Goal: Transaction & Acquisition: Purchase product/service

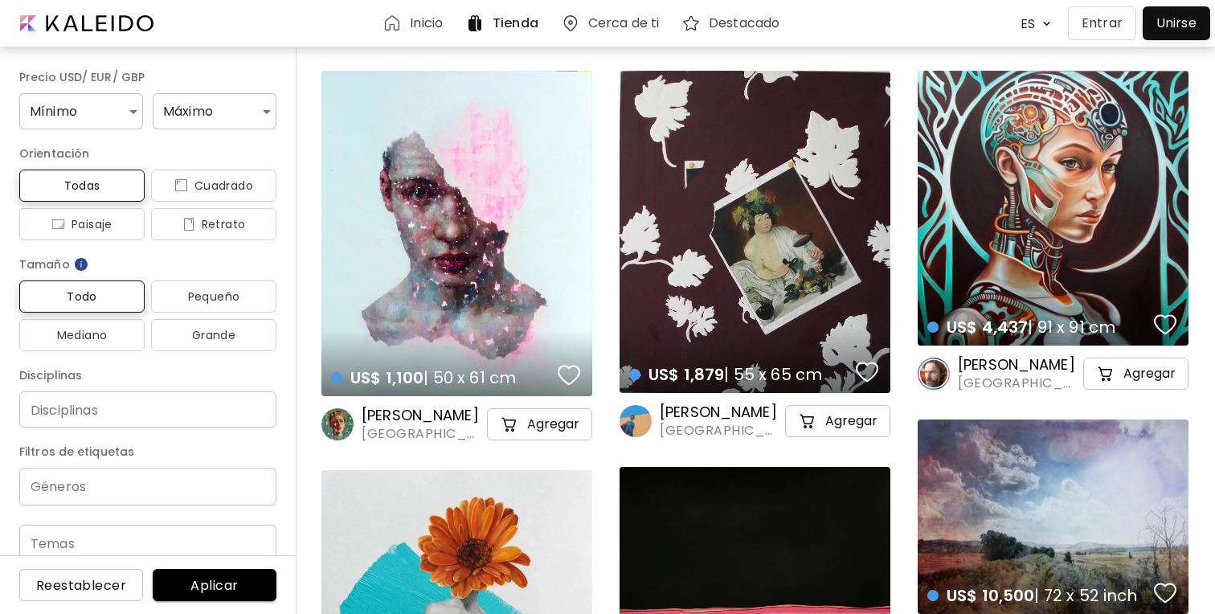
click at [1180, 27] on div at bounding box center [1175, 23] width 59 height 26
click at [1076, 40] on div "ES ******* Entrar Unirse" at bounding box center [1106, 23] width 207 height 39
click at [1093, 22] on p "Entrar" at bounding box center [1101, 23] width 41 height 19
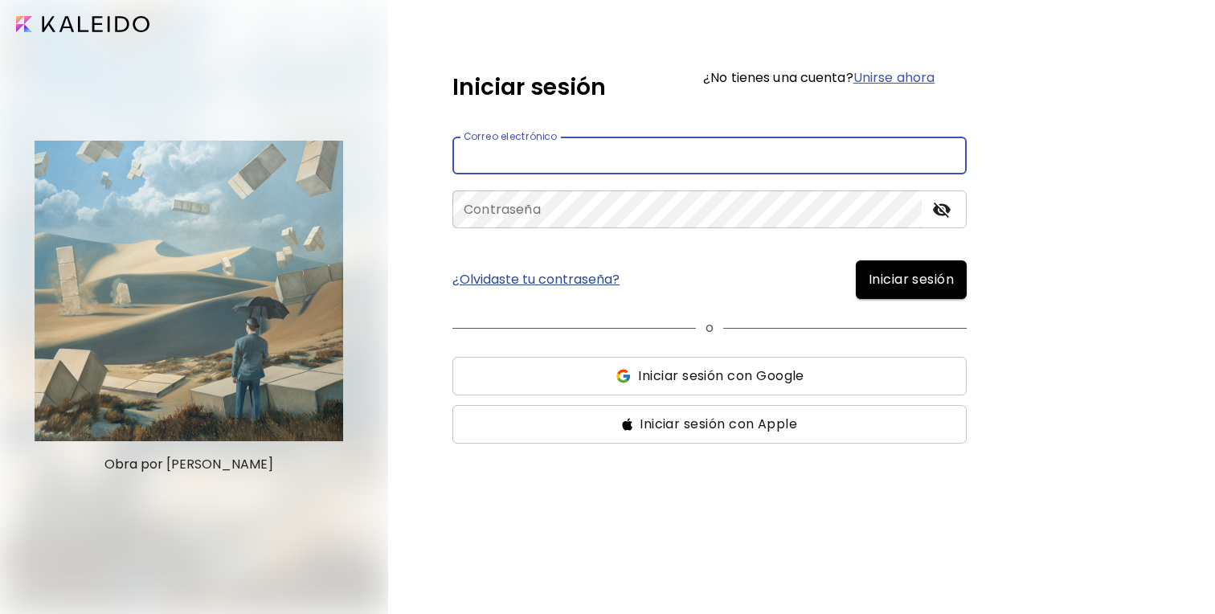
click at [630, 160] on input "email" at bounding box center [709, 156] width 514 height 38
type input "**********"
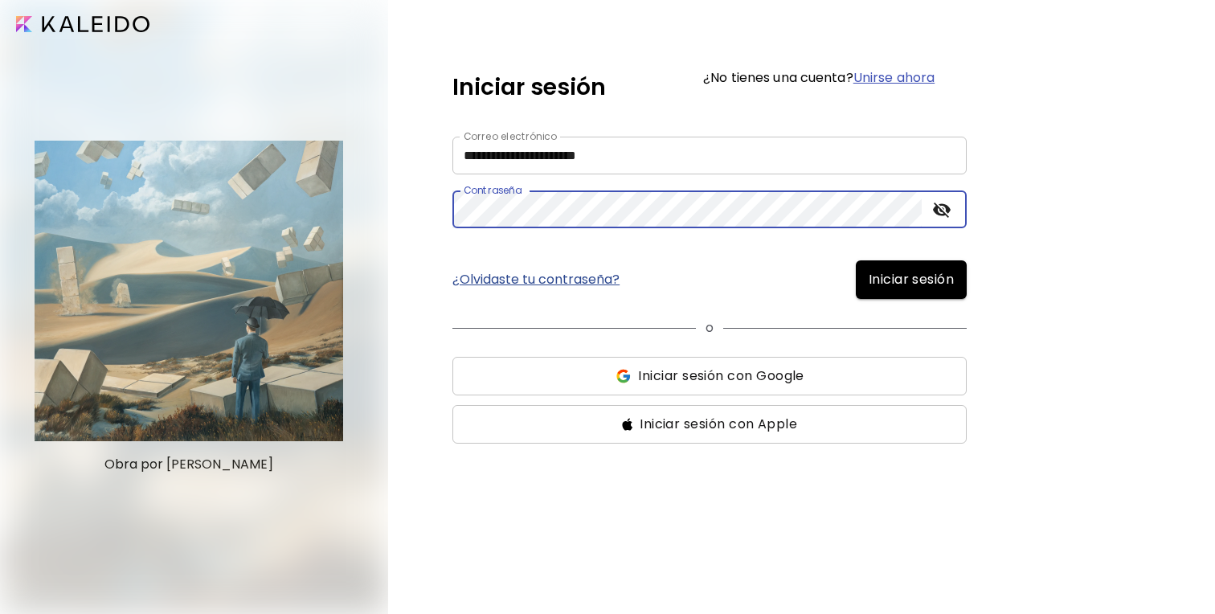
click at [856, 260] on button "Iniciar sesión" at bounding box center [911, 279] width 111 height 39
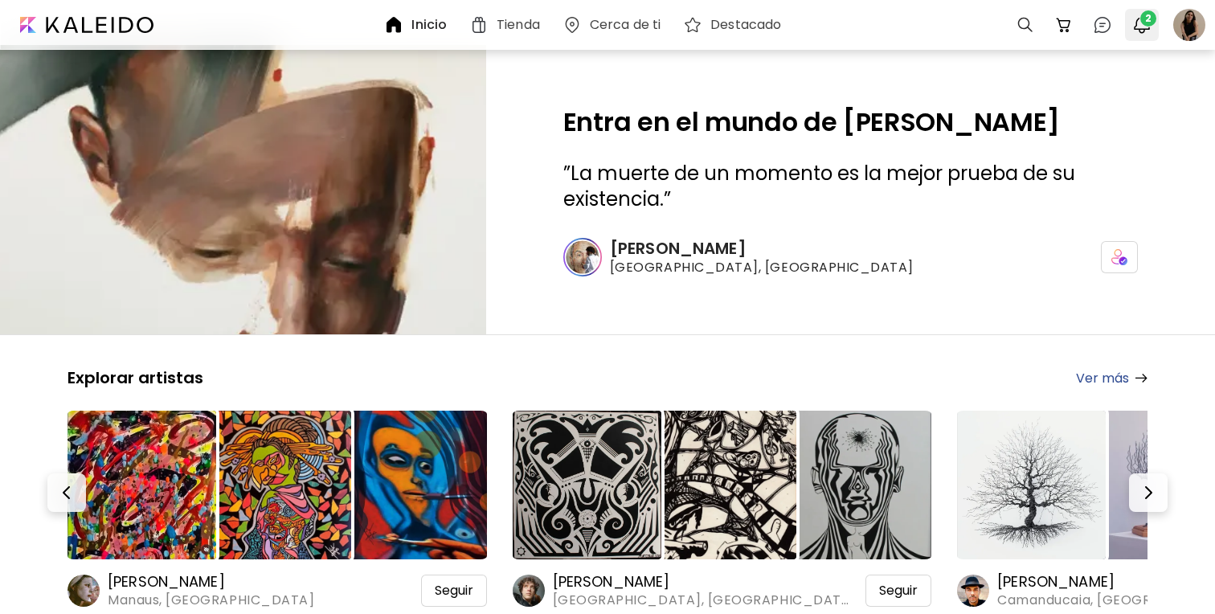
click at [1159, 21] on div "2" at bounding box center [1142, 25] width 40 height 39
click at [1141, 24] on img "button" at bounding box center [1141, 24] width 19 height 19
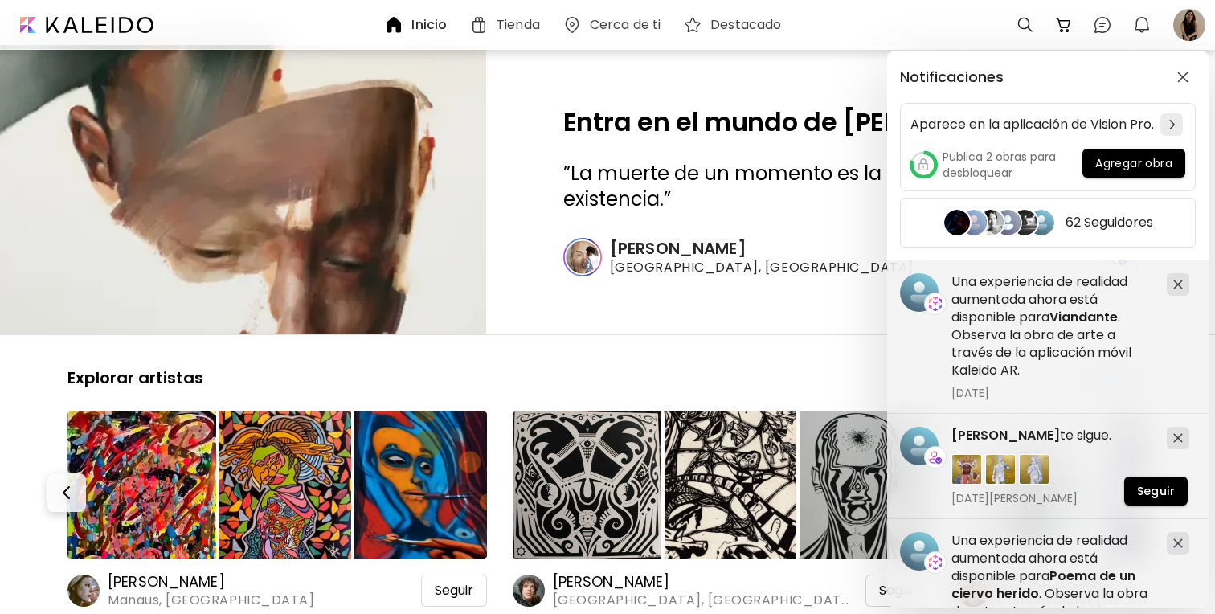
click at [1183, 26] on div "Notificaciones Aparece en la aplicación de Vision Pro. Publica 2 obras para des…" at bounding box center [607, 307] width 1215 height 614
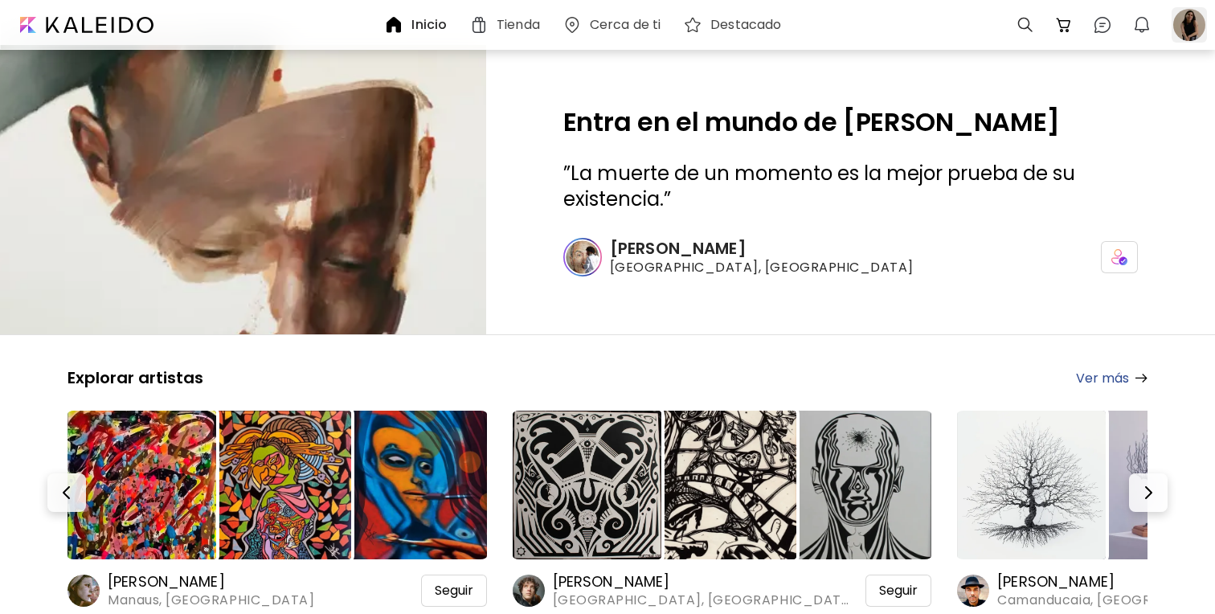
click at [1183, 22] on div at bounding box center [1188, 24] width 35 height 35
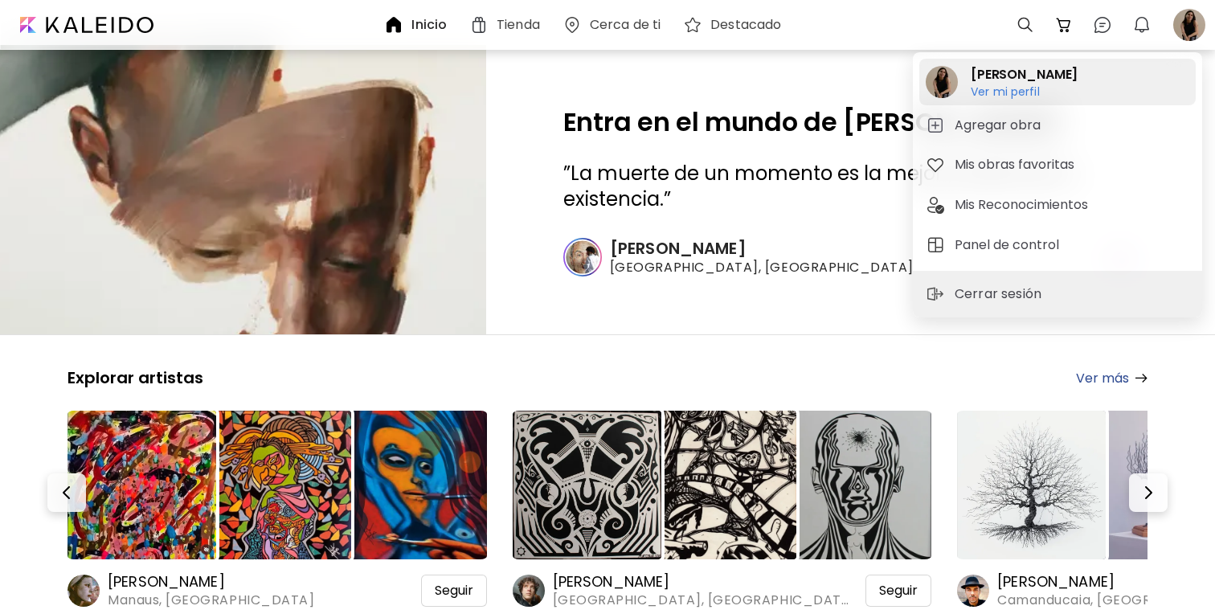
click at [1036, 82] on h2 "[PERSON_NAME]" at bounding box center [1024, 74] width 107 height 19
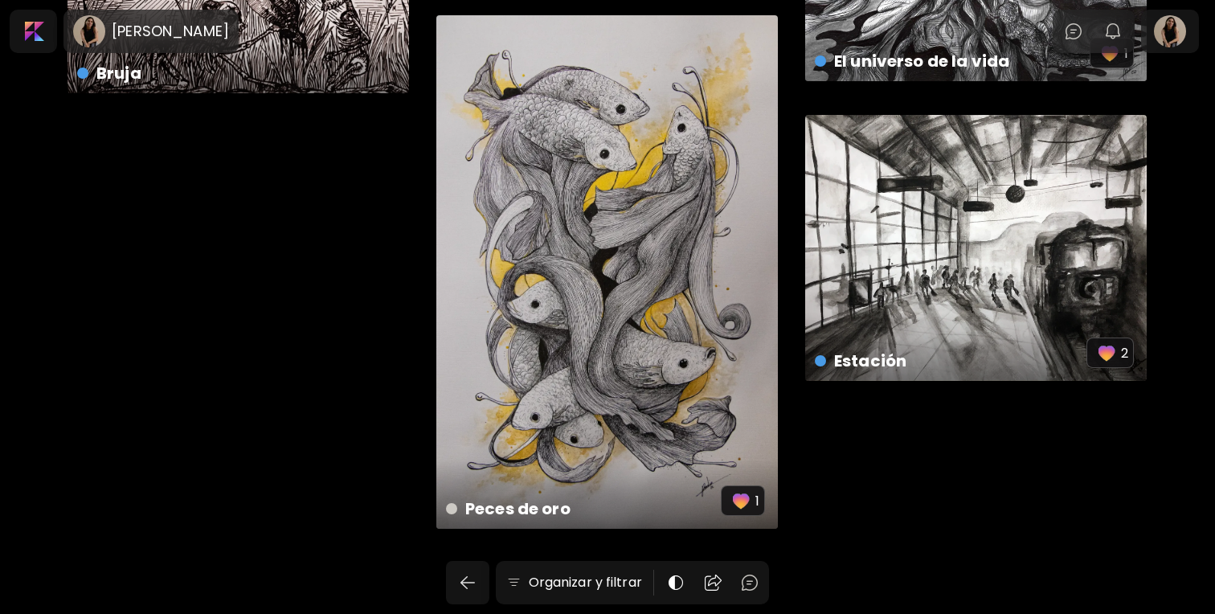
scroll to position [3746, 0]
